Goal: Task Accomplishment & Management: Use online tool/utility

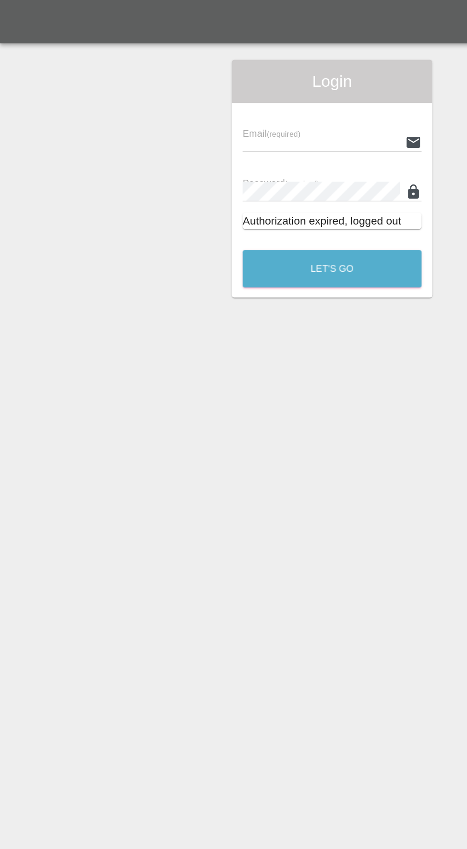
click at [227, 100] on input "text" at bounding box center [226, 100] width 111 height 14
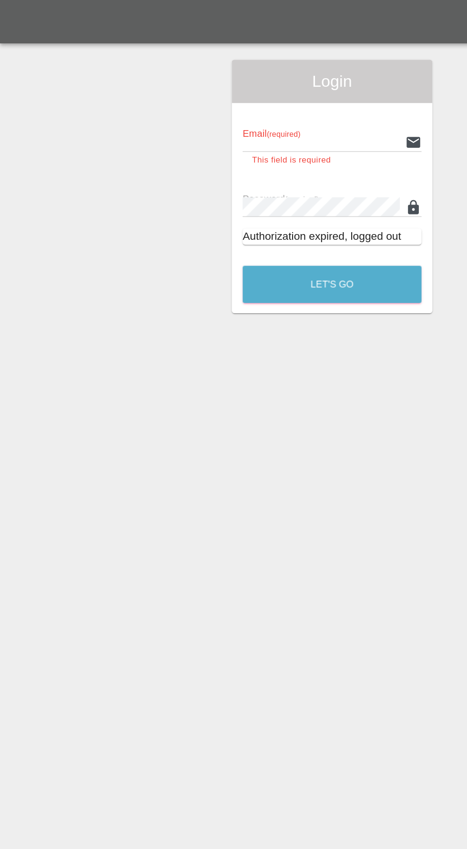
type input "info@darkknightbodyworks.co.uk"
click at [171, 187] on button "Let's Go" at bounding box center [234, 200] width 126 height 26
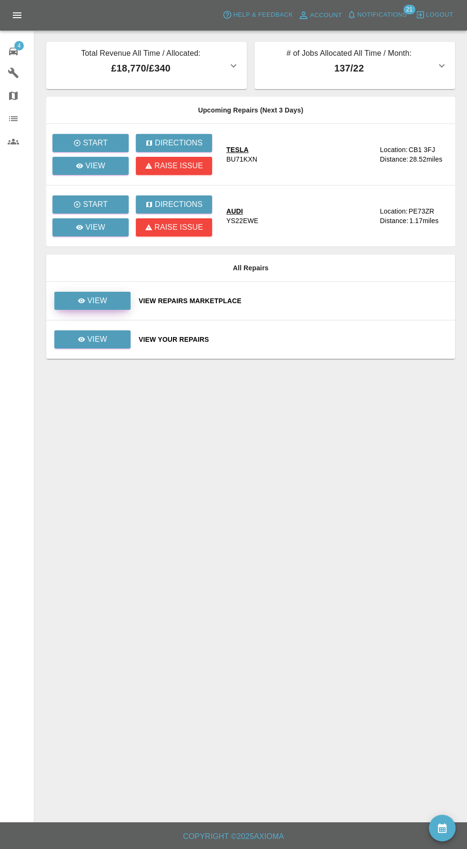
click at [102, 305] on p "View" at bounding box center [97, 300] width 20 height 11
